Goal: Navigation & Orientation: Understand site structure

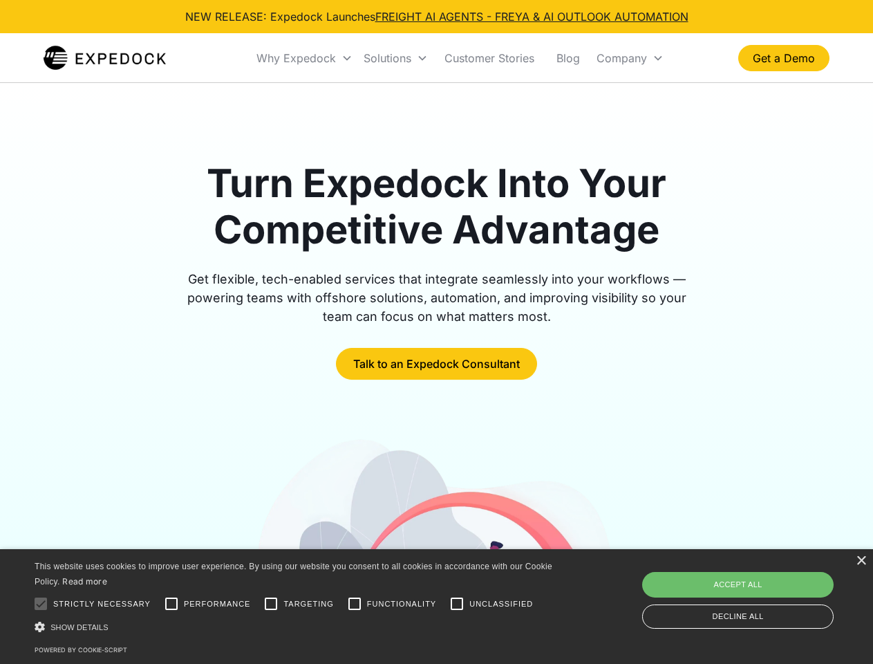
click at [305, 58] on div "Why Expedock" at bounding box center [296, 58] width 80 height 14
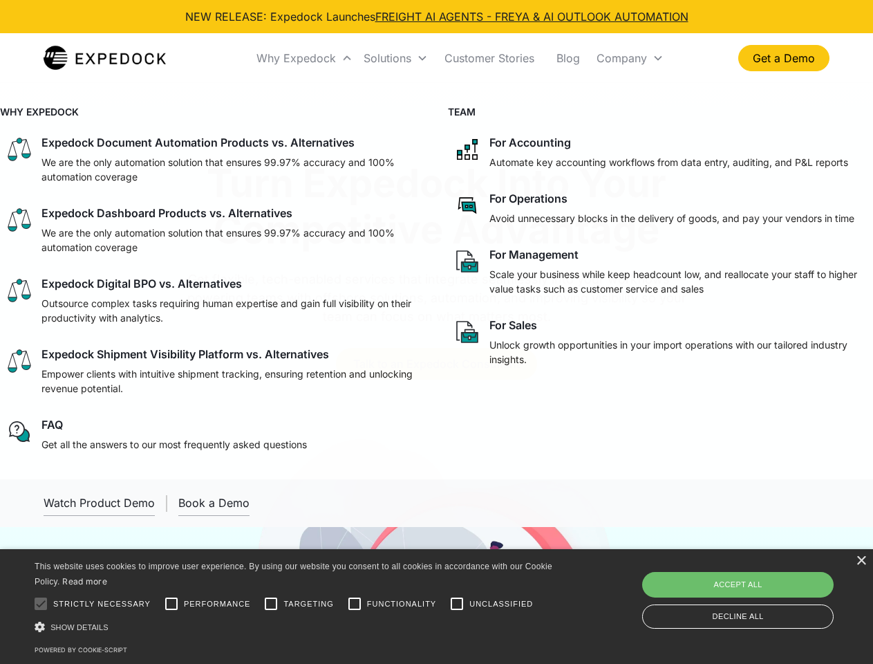
click at [395, 58] on div "Solutions" at bounding box center [388, 58] width 48 height 14
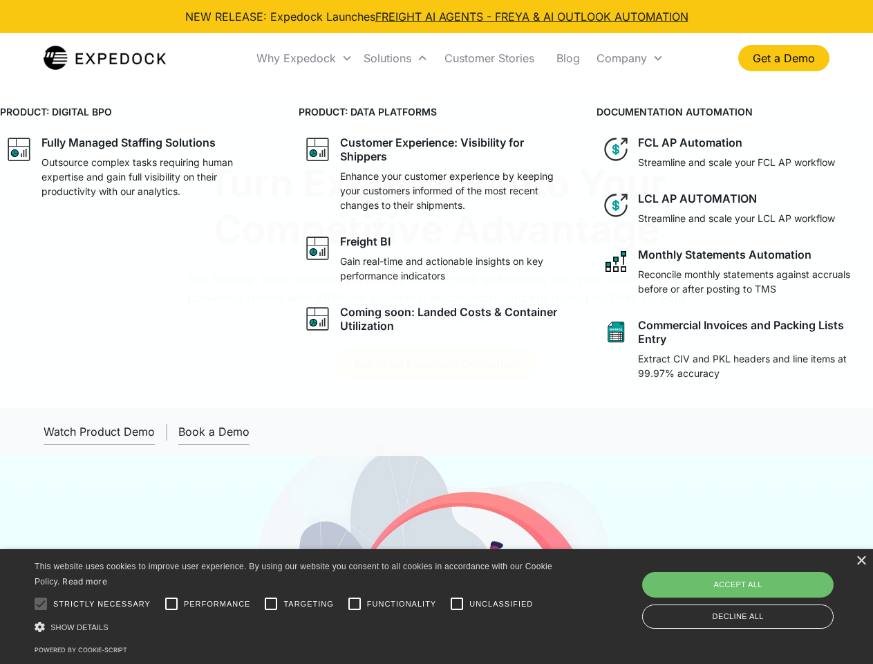
click at [630, 58] on div "Company" at bounding box center [622, 58] width 50 height 14
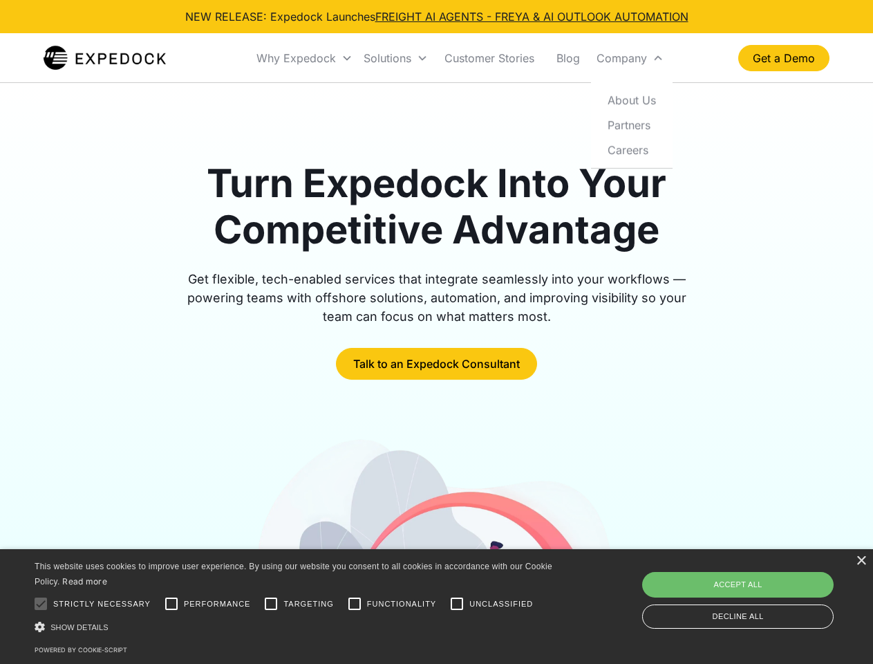
click at [41, 604] on div at bounding box center [41, 604] width 28 height 28
click at [171, 604] on input "Performance" at bounding box center [172, 604] width 28 height 28
checkbox input "true"
click at [271, 604] on input "Targeting" at bounding box center [271, 604] width 28 height 28
checkbox input "true"
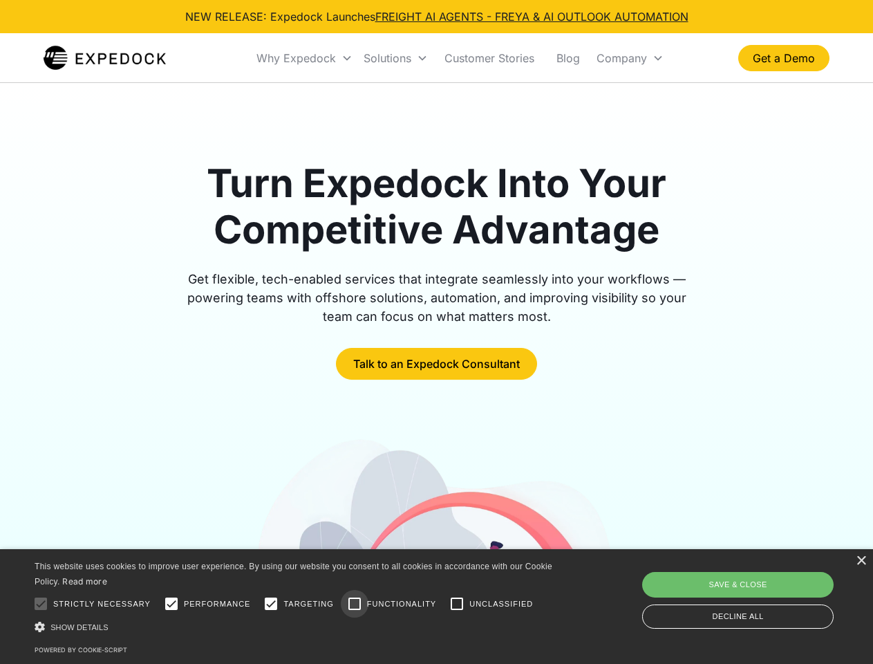
click at [355, 604] on input "Functionality" at bounding box center [355, 604] width 28 height 28
checkbox input "true"
click at [457, 604] on input "Unclassified" at bounding box center [457, 604] width 28 height 28
checkbox input "true"
click at [296, 626] on div "Show details Hide details" at bounding box center [296, 626] width 523 height 15
